Goal: Transaction & Acquisition: Purchase product/service

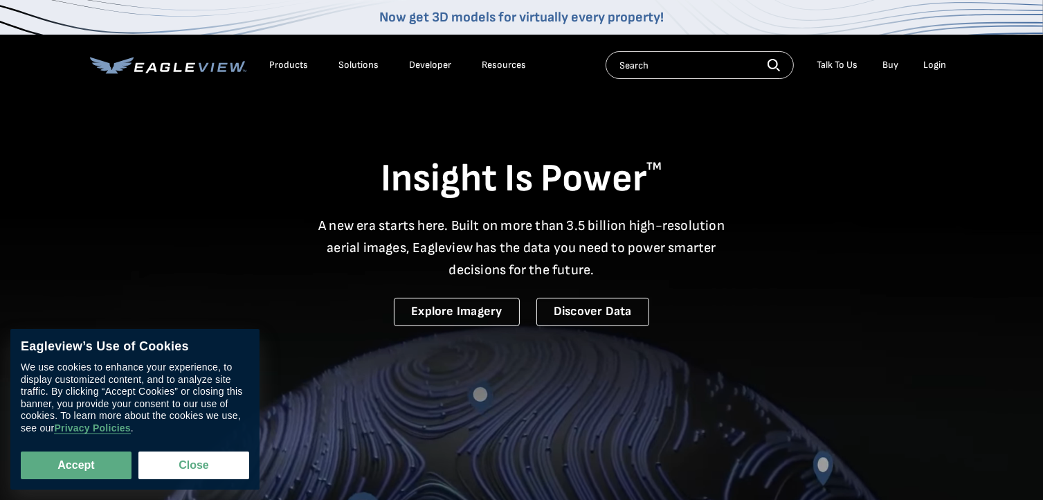
click at [892, 65] on link "Buy" at bounding box center [891, 65] width 16 height 12
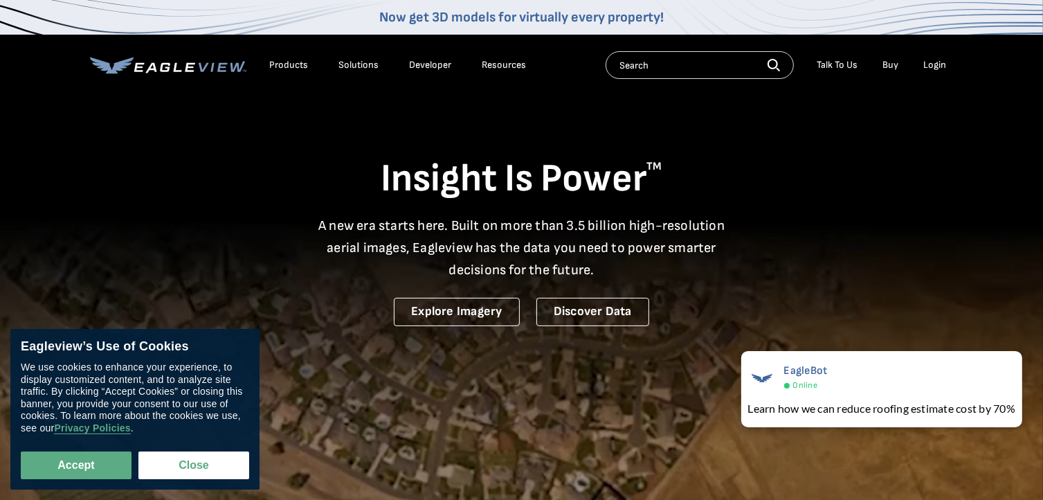
click at [896, 66] on link "Buy" at bounding box center [891, 65] width 16 height 12
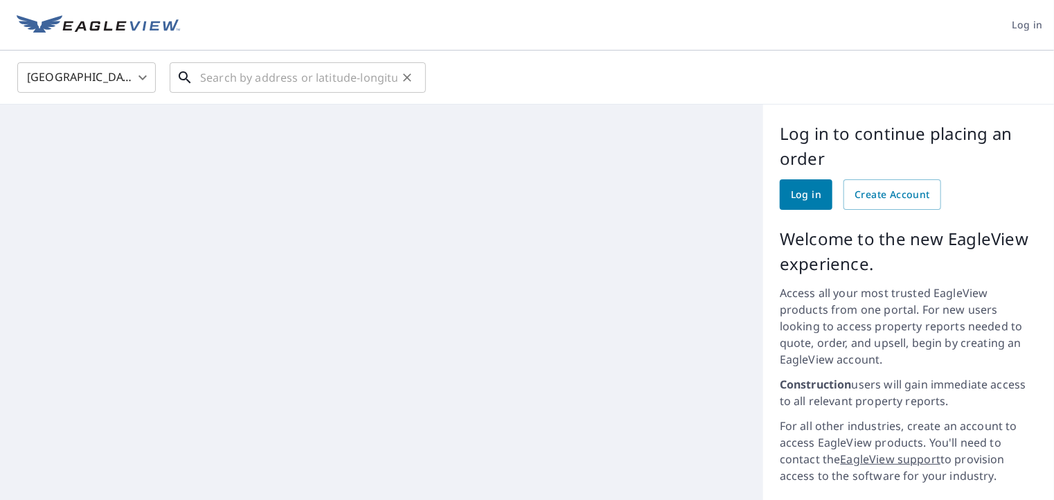
click at [210, 82] on input "text" at bounding box center [298, 77] width 197 height 39
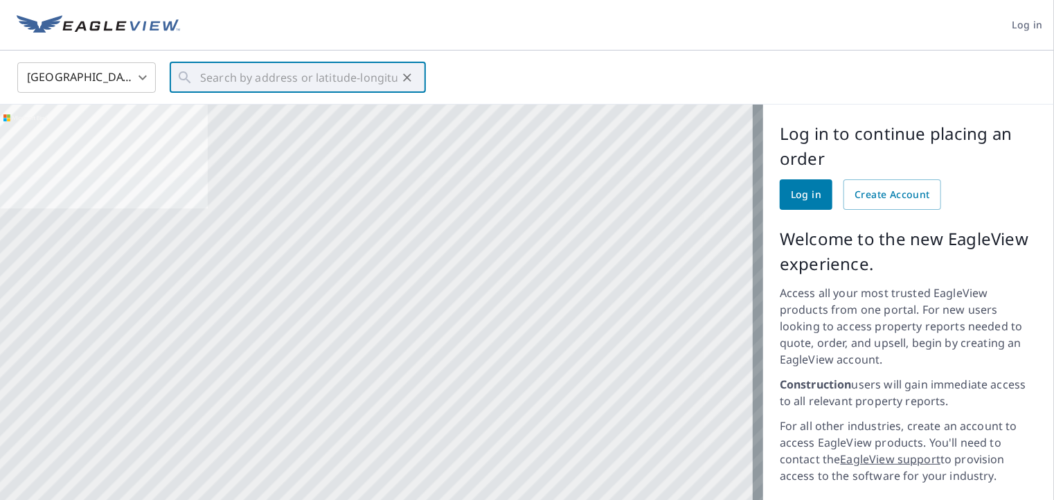
click at [793, 192] on span "Log in" at bounding box center [806, 194] width 30 height 17
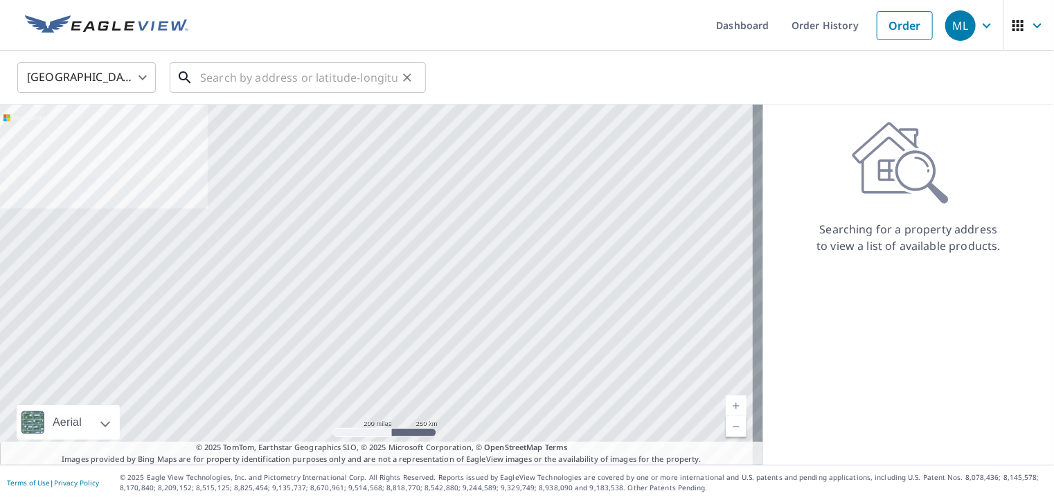
click at [239, 76] on input "text" at bounding box center [298, 77] width 197 height 39
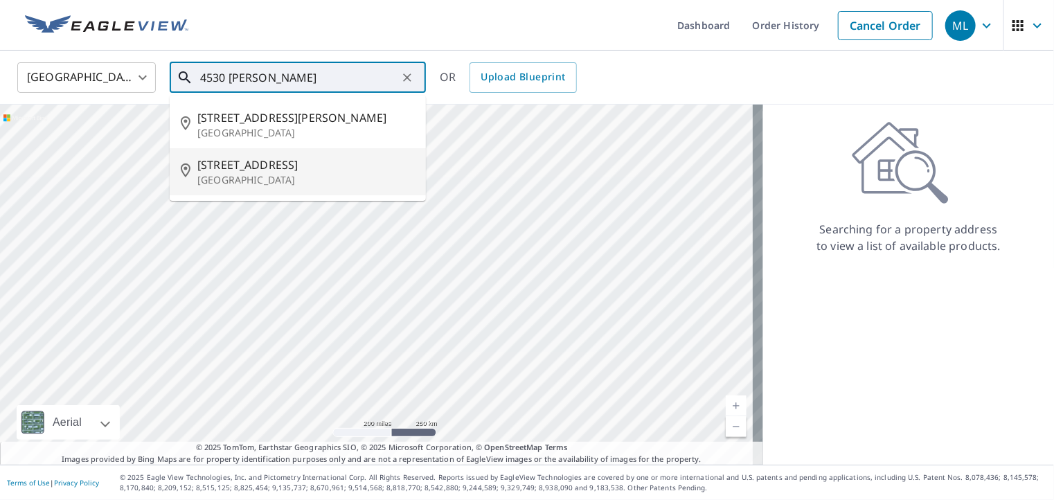
click at [289, 168] on span "4530 Wheeler Peak Way" at bounding box center [305, 164] width 217 height 17
type input "4530 Wheeler Peak Way Katy, TX 77449"
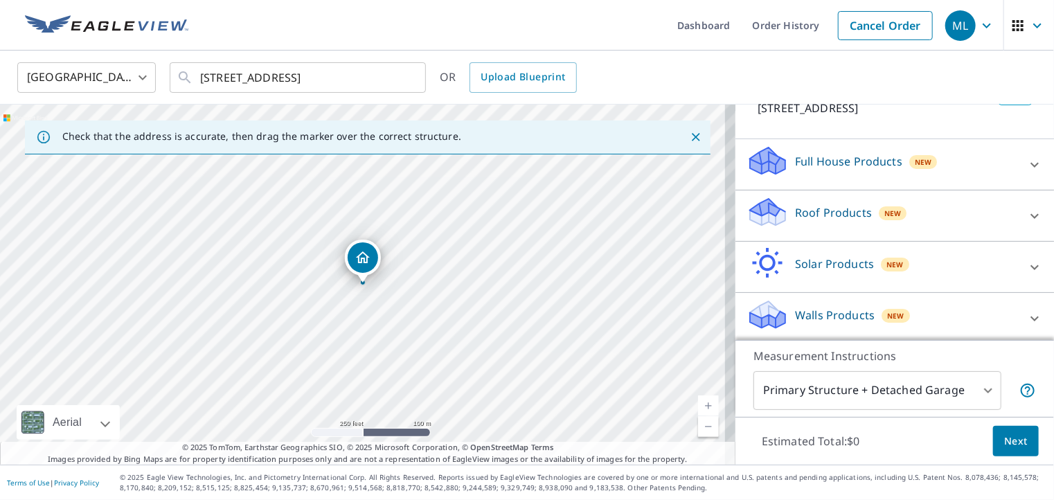
scroll to position [111, 0]
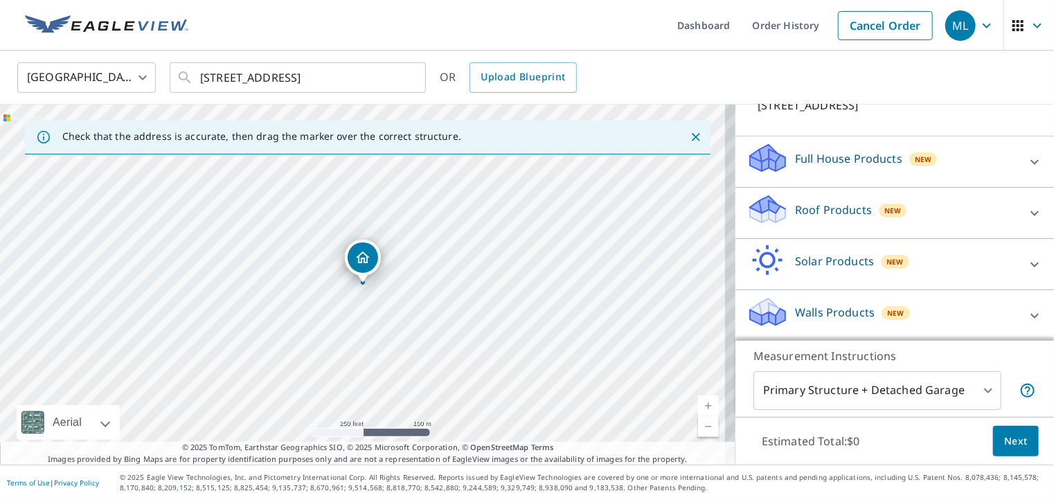
click at [806, 212] on p "Roof Products" at bounding box center [833, 209] width 77 height 17
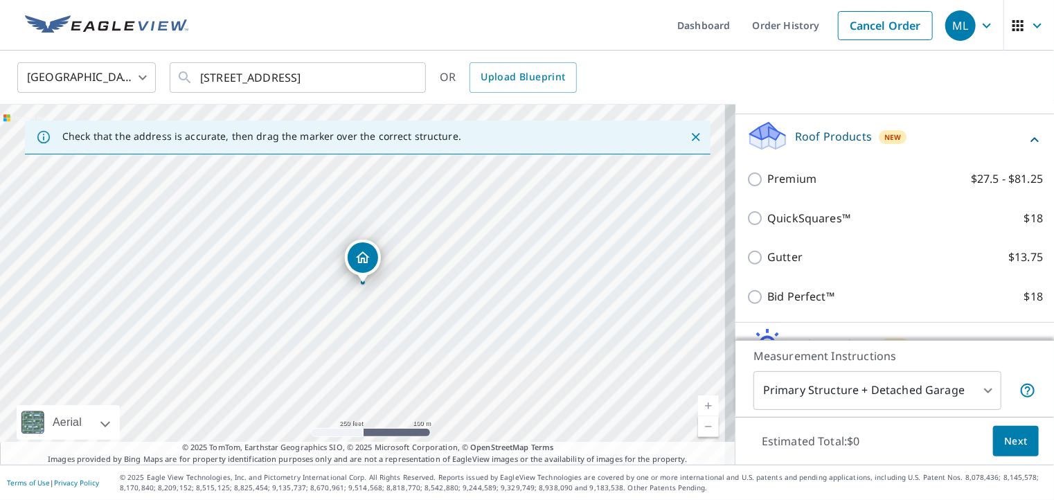
scroll to position [250, 0]
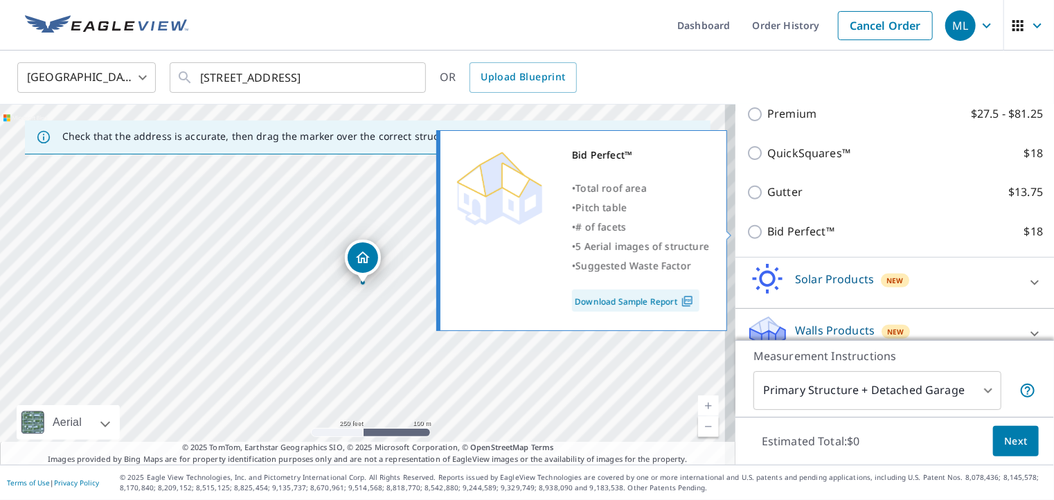
click at [750, 231] on input "Bid Perfect™ $18" at bounding box center [756, 232] width 21 height 17
checkbox input "true"
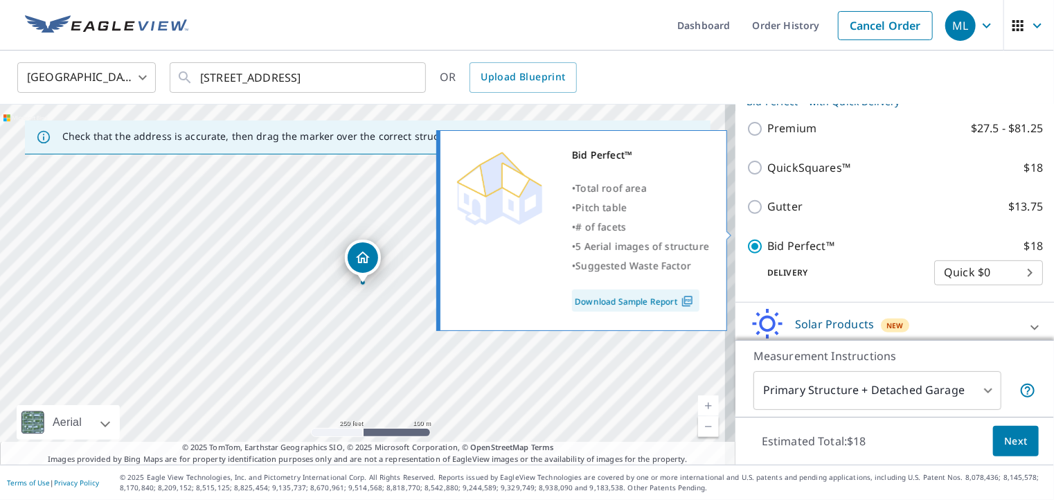
scroll to position [264, 0]
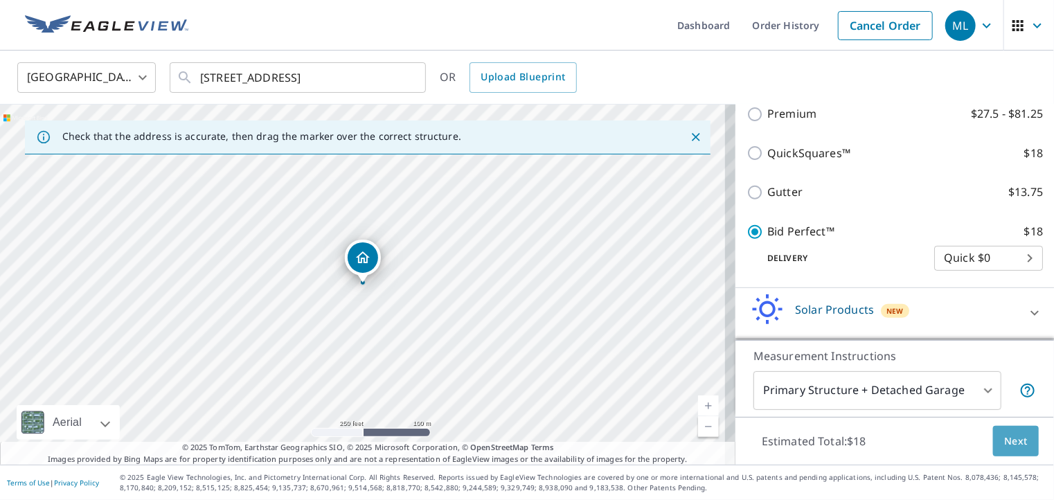
click at [1011, 447] on span "Next" at bounding box center [1016, 441] width 24 height 17
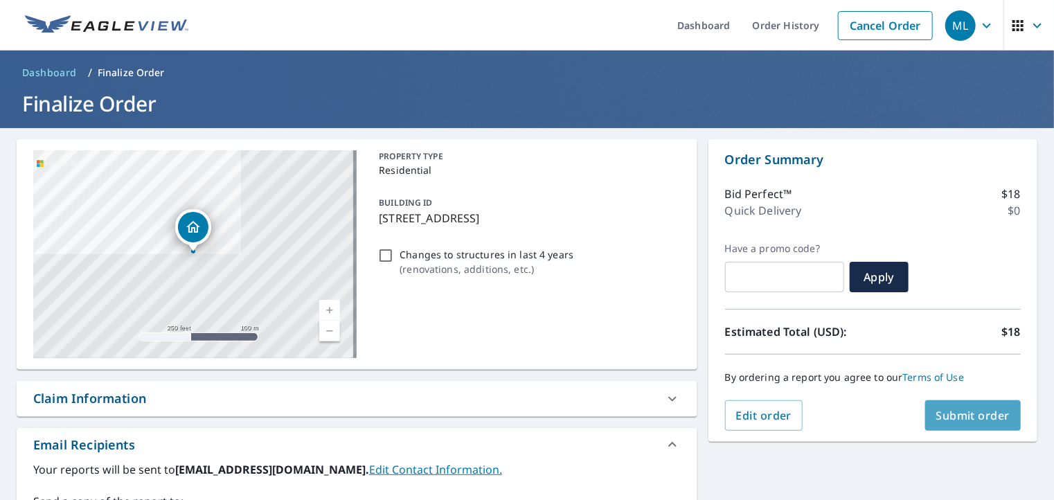
click at [948, 413] on span "Submit order" at bounding box center [973, 415] width 74 height 15
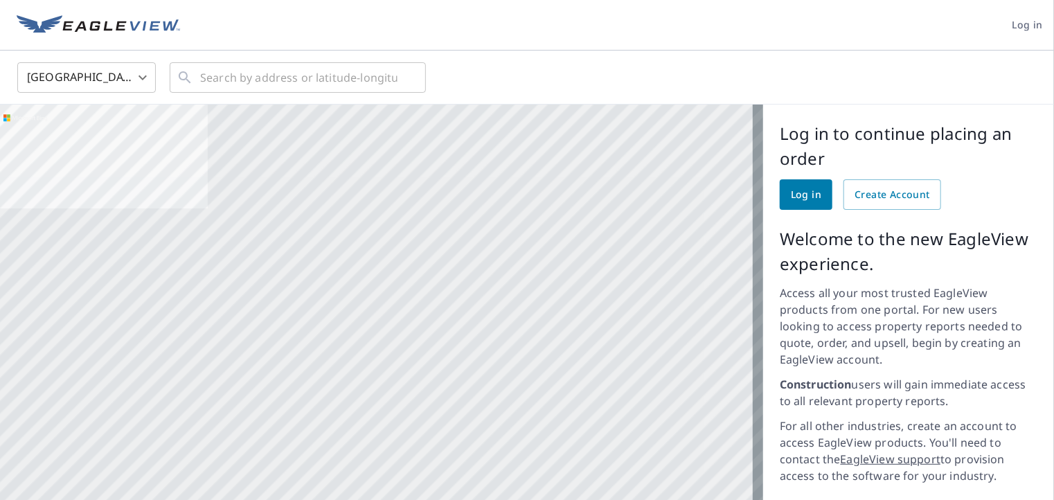
click at [795, 197] on span "Log in" at bounding box center [806, 194] width 30 height 17
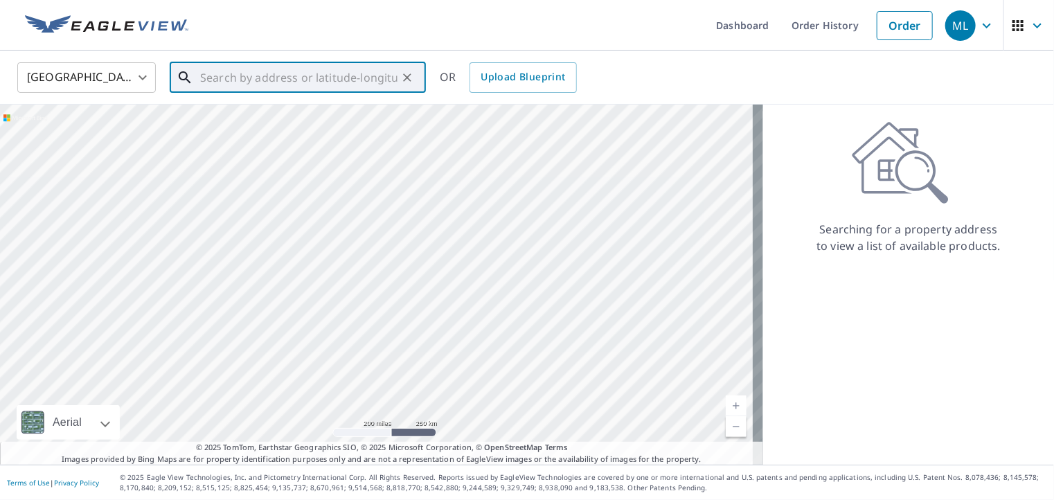
click at [321, 78] on input "text" at bounding box center [298, 77] width 197 height 39
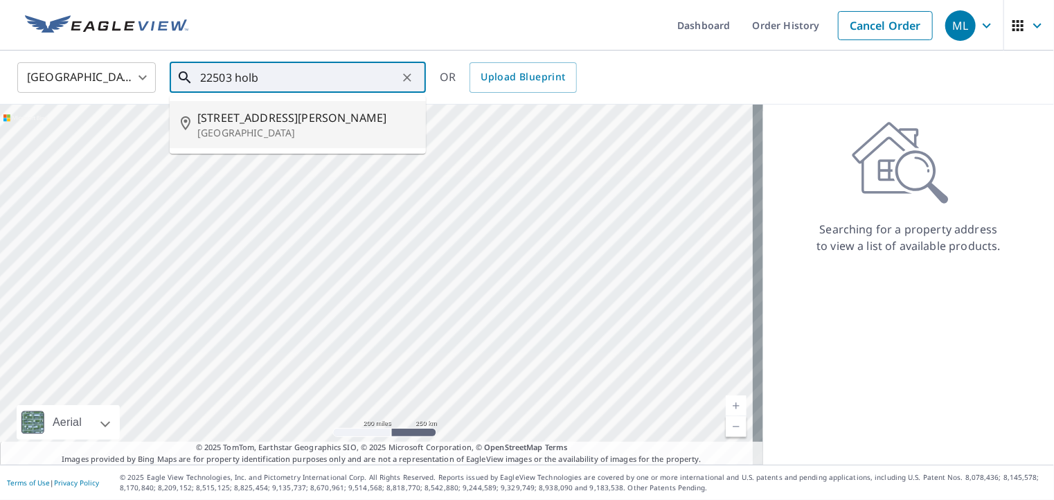
click at [276, 125] on span "[STREET_ADDRESS][PERSON_NAME]" at bounding box center [305, 117] width 217 height 17
type input "[STREET_ADDRESS][PERSON_NAME]"
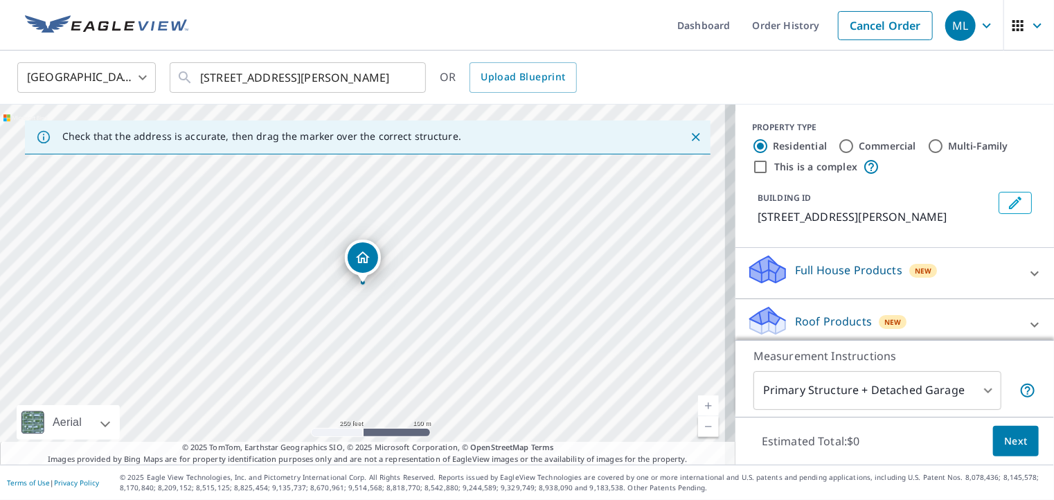
scroll to position [128, 0]
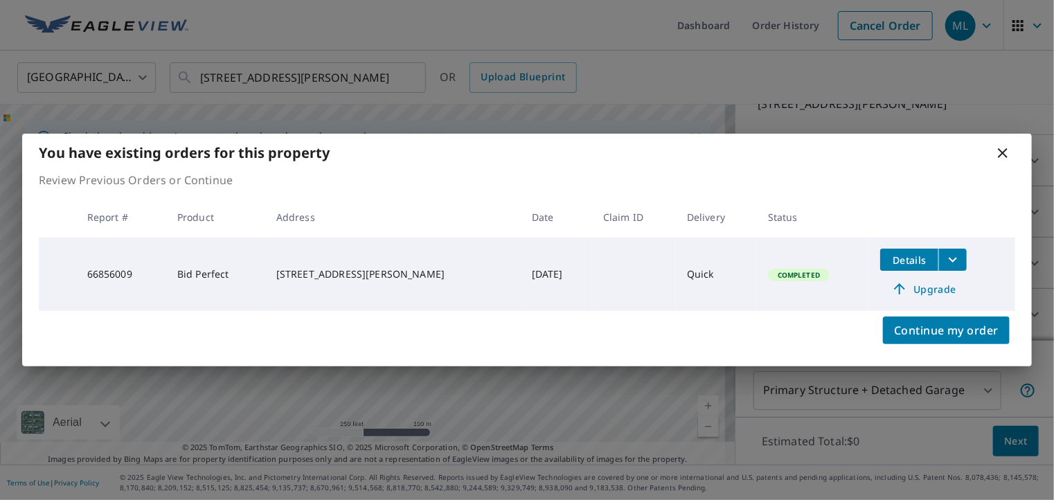
click at [948, 258] on icon "filesDropdownBtn-66856009" at bounding box center [952, 259] width 17 height 17
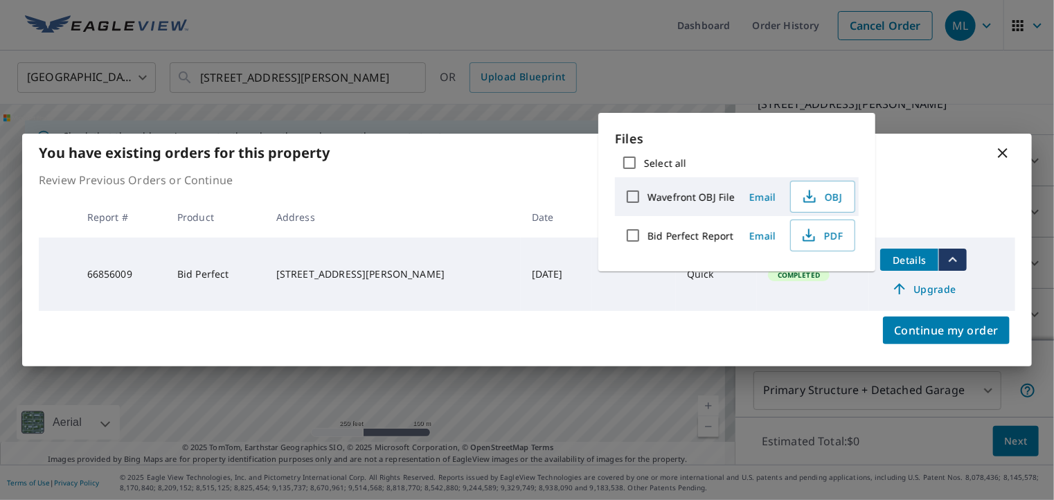
click at [635, 233] on input "Bid Perfect Report" at bounding box center [632, 235] width 29 height 29
checkbox input "true"
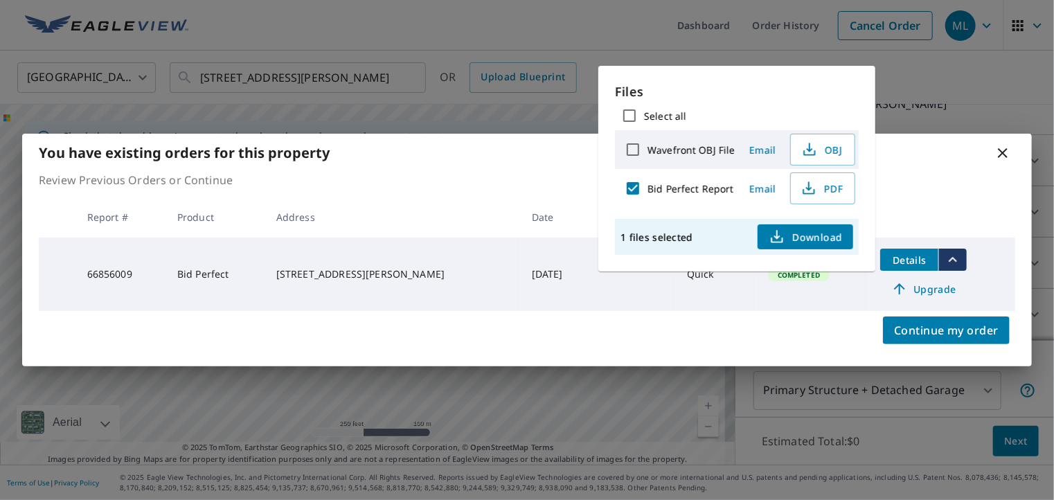
click at [802, 234] on span "Download" at bounding box center [804, 236] width 73 height 17
